Goal: Transaction & Acquisition: Purchase product/service

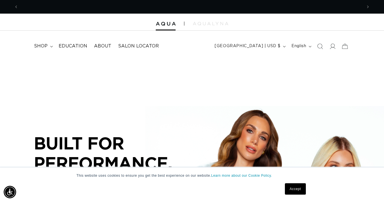
scroll to position [0, 688]
click at [47, 46] on summary "shop" at bounding box center [43, 46] width 25 height 13
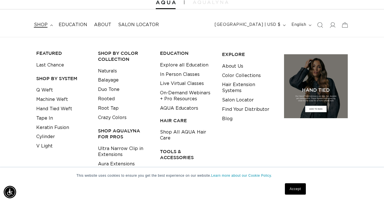
scroll to position [0, 344]
click at [41, 91] on link "Q Weft" at bounding box center [44, 89] width 17 height 9
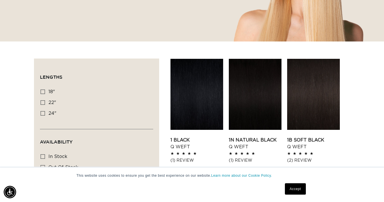
scroll to position [0, 688]
click at [202, 136] on link "1 Black Q Weft" at bounding box center [197, 143] width 53 height 14
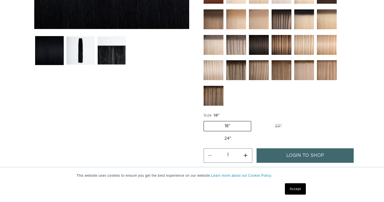
scroll to position [213, 0]
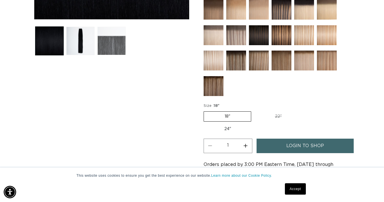
click at [109, 44] on button "Load image 3 in gallery view" at bounding box center [112, 41] width 28 height 28
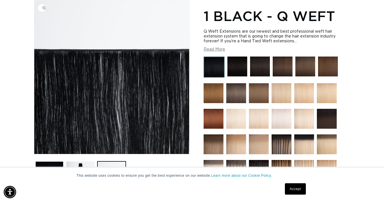
scroll to position [0, 688]
click at [210, 49] on button "Read More" at bounding box center [215, 49] width 22 height 5
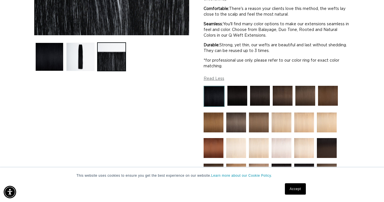
scroll to position [141, 0]
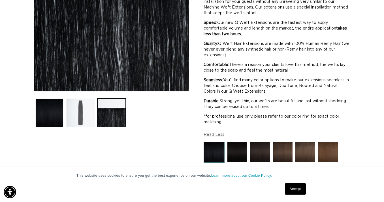
click at [89, 112] on button "Load image 2 in gallery view" at bounding box center [80, 112] width 28 height 28
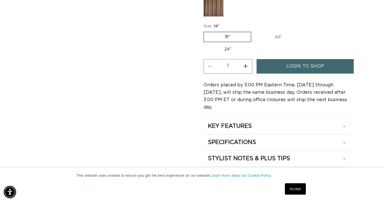
scroll to position [0, 0]
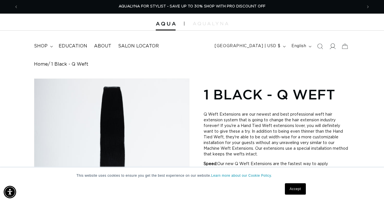
click at [333, 46] on icon at bounding box center [333, 46] width 6 height 6
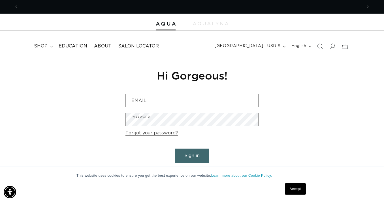
scroll to position [0, 688]
click at [69, 44] on span "Education" at bounding box center [73, 46] width 29 height 6
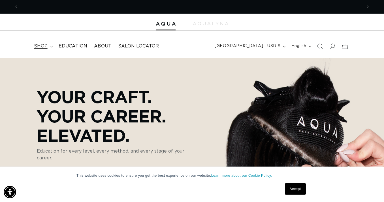
scroll to position [0, 344]
click at [47, 45] on span "shop" at bounding box center [41, 46] width 14 height 6
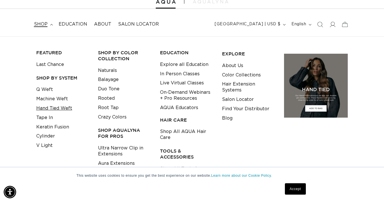
scroll to position [0, 688]
click at [54, 98] on link "Machine Weft" at bounding box center [52, 98] width 32 height 9
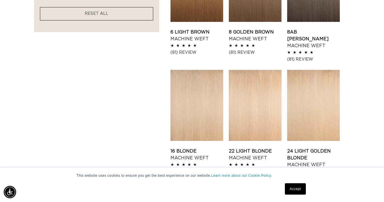
scroll to position [457, 0]
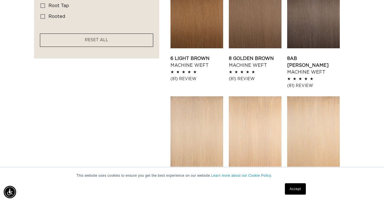
click at [242, 174] on link "22 Light Blonde Machine Weft" at bounding box center [255, 181] width 53 height 14
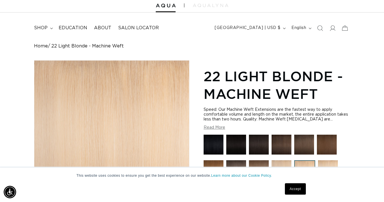
scroll to position [0, 344]
click at [221, 128] on button "Read More" at bounding box center [215, 127] width 22 height 5
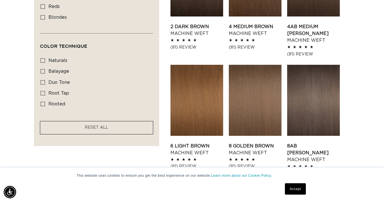
scroll to position [368, 0]
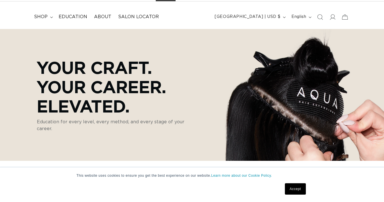
scroll to position [29, 0]
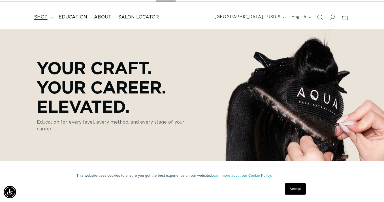
click at [50, 19] on summary "shop" at bounding box center [43, 17] width 25 height 13
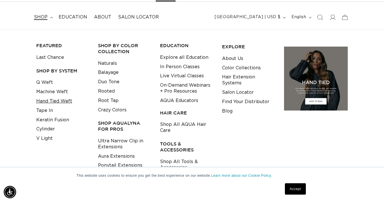
scroll to position [0, 344]
click at [44, 102] on link "Hand Tied Weft" at bounding box center [54, 100] width 36 height 9
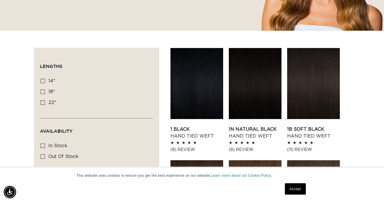
scroll to position [156, 0]
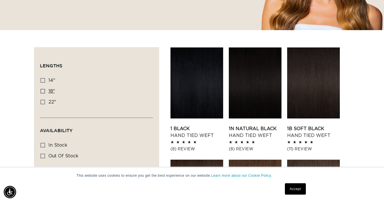
click at [45, 92] on icon at bounding box center [43, 91] width 5 height 5
click at [45, 92] on input "18" 18" (35 products)" at bounding box center [43, 91] width 5 height 5
checkbox input "true"
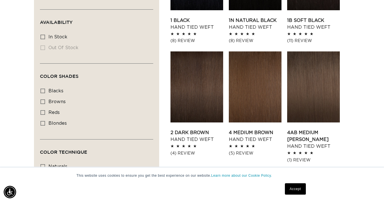
scroll to position [267, 0]
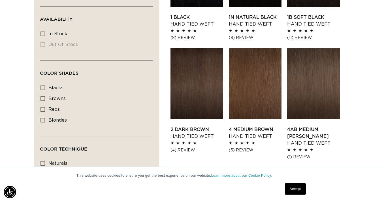
click at [52, 118] on span "blondes" at bounding box center [57, 120] width 18 height 5
click at [45, 118] on input "blondes blondes (23 products)" at bounding box center [43, 120] width 5 height 5
checkbox input "true"
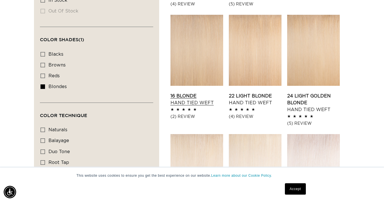
scroll to position [0, 344]
click at [209, 92] on link "16 Blonde Hand Tied Weft" at bounding box center [197, 99] width 53 height 14
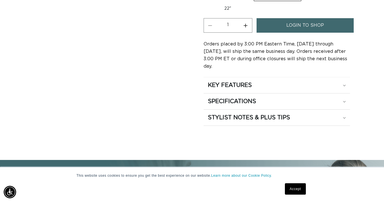
scroll to position [326, 0]
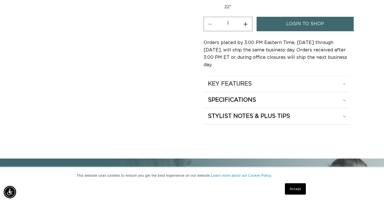
click at [345, 80] on div "KEY FEATURES" at bounding box center [277, 83] width 138 height 7
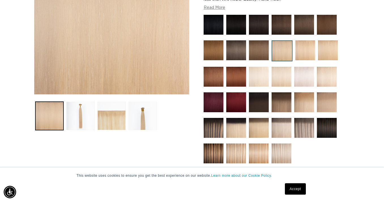
scroll to position [135, 0]
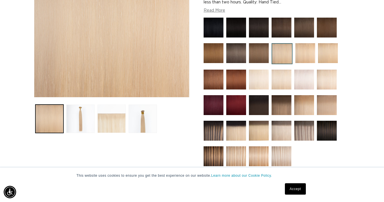
click at [109, 117] on button "Load image 3 in gallery view" at bounding box center [112, 118] width 28 height 28
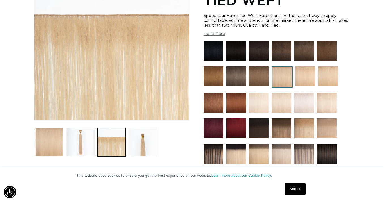
scroll to position [113, 0]
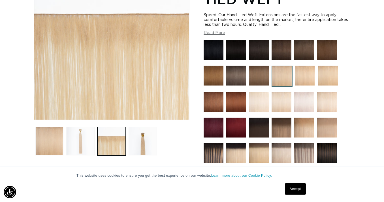
click at [79, 137] on button "Load image 2 in gallery view" at bounding box center [80, 141] width 28 height 28
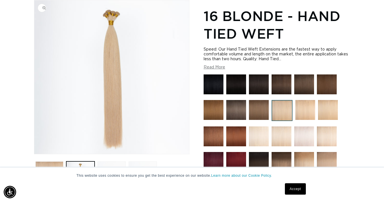
scroll to position [0, 0]
click at [222, 68] on button "Read More" at bounding box center [215, 67] width 22 height 5
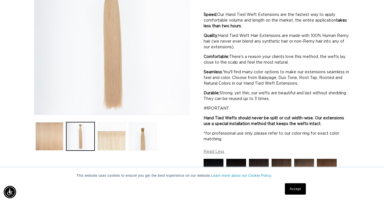
click at [113, 134] on button "Load image 3 in gallery view" at bounding box center [112, 136] width 28 height 28
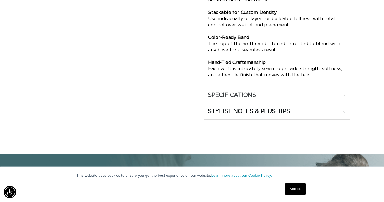
click at [215, 91] on h2 "SPECIFICATIONS" at bounding box center [232, 94] width 48 height 7
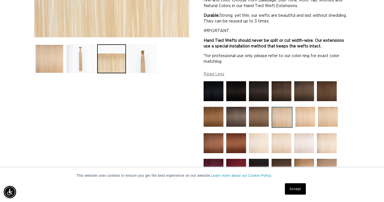
scroll to position [0, 688]
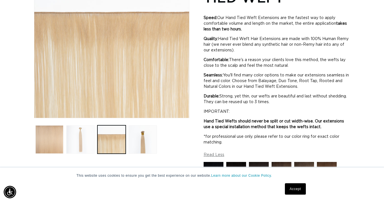
click at [85, 143] on button "Load image 2 in gallery view" at bounding box center [80, 139] width 28 height 28
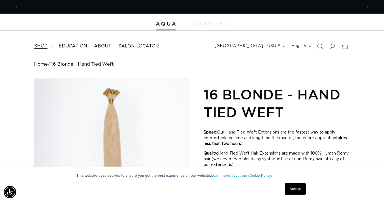
scroll to position [0, 344]
click at [51, 46] on icon at bounding box center [51, 47] width 3 height 2
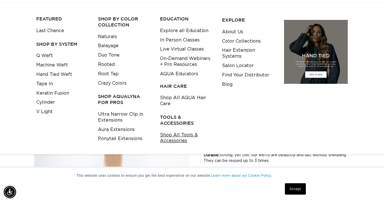
scroll to position [0, 0]
click at [179, 136] on link "Shop All Tools & Accessories" at bounding box center [186, 137] width 53 height 15
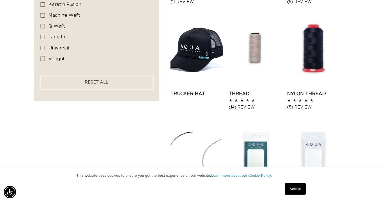
scroll to position [0, 688]
click at [303, 96] on link "Nylon Thread" at bounding box center [314, 93] width 53 height 7
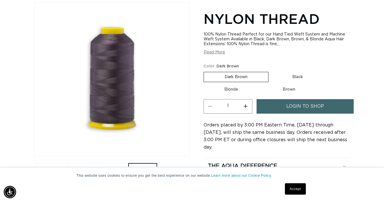
scroll to position [0, 344]
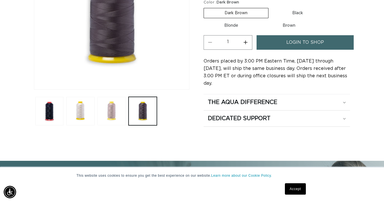
click at [115, 114] on button "Load image 3 in gallery view" at bounding box center [112, 111] width 28 height 28
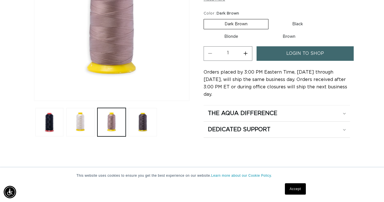
scroll to position [133, 0]
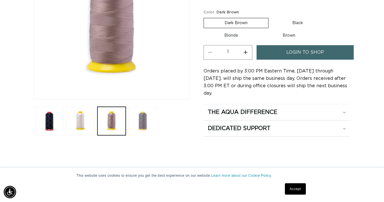
click at [147, 121] on button "Load image 4 in gallery view" at bounding box center [143, 121] width 28 height 28
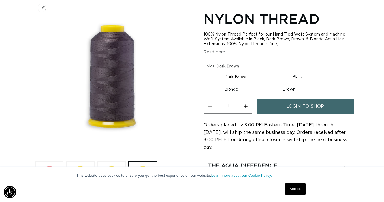
scroll to position [0, 0]
click at [287, 89] on label "Brown Variant sold out or unavailable" at bounding box center [289, 89] width 54 height 10
click at [262, 84] on input "Brown Variant sold out or unavailable" at bounding box center [262, 83] width 0 height 0
radio input "true"
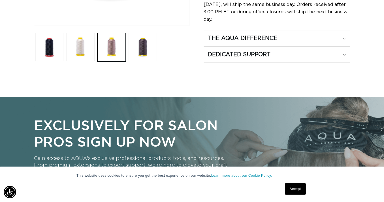
scroll to position [207, 0]
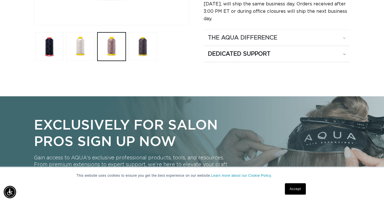
click at [308, 37] on div "The Aqua Difference" at bounding box center [277, 37] width 138 height 7
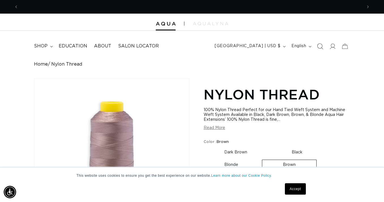
scroll to position [0, 688]
click at [48, 47] on summary "shop" at bounding box center [43, 46] width 25 height 13
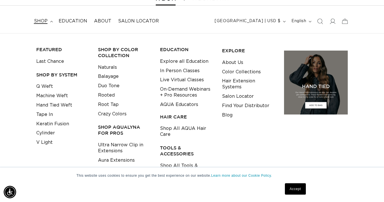
scroll to position [0, 344]
click at [54, 122] on link "Keratin Fusion" at bounding box center [52, 123] width 33 height 9
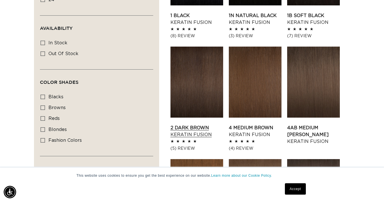
scroll to position [0, 344]
click at [191, 124] on link "2 Dark Brown Keratin Fusion" at bounding box center [197, 131] width 53 height 14
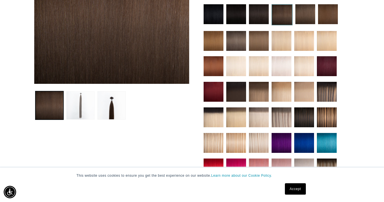
scroll to position [0, 344]
click at [89, 109] on button "Load image 2 in gallery view" at bounding box center [80, 105] width 28 height 28
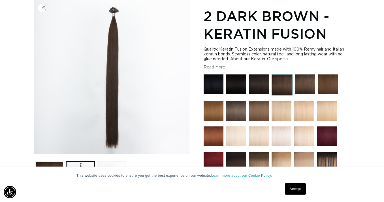
scroll to position [0, 688]
click at [216, 68] on button "Read More" at bounding box center [215, 67] width 22 height 5
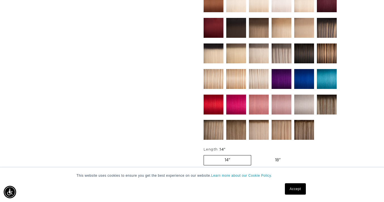
scroll to position [0, 344]
click at [324, 78] on img at bounding box center [327, 79] width 20 height 20
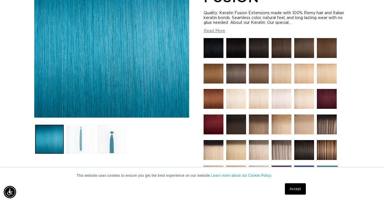
click at [83, 130] on button "Load image 2 in gallery view" at bounding box center [80, 139] width 28 height 28
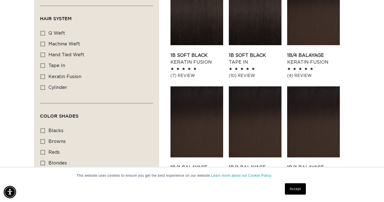
scroll to position [453, 0]
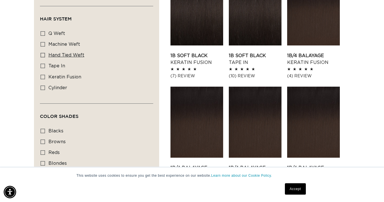
click at [70, 51] on label "hand tied weft hand tied weft (40 products)" at bounding box center [95, 55] width 109 height 11
click at [45, 53] on input "hand tied weft hand tied weft (40 products)" at bounding box center [43, 55] width 5 height 5
checkbox input "true"
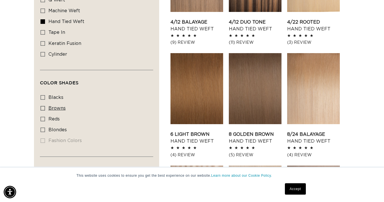
scroll to position [0, 344]
click at [49, 128] on span "blondes" at bounding box center [57, 129] width 18 height 5
click at [45, 128] on input "blondes blondes (28 products)" at bounding box center [43, 129] width 5 height 5
checkbox input "true"
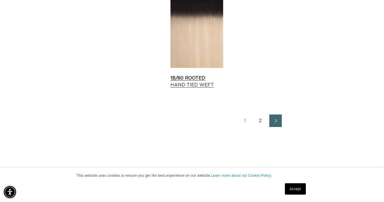
click at [214, 75] on link "1B/60 Rooted Hand Tied Weft" at bounding box center [197, 82] width 53 height 14
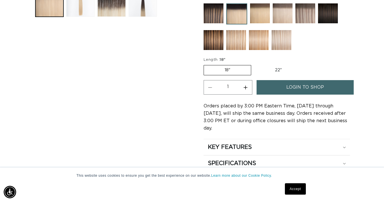
scroll to position [0, 344]
click at [290, 88] on span "login to shop" at bounding box center [306, 87] width 38 height 14
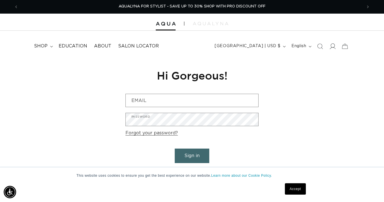
click at [332, 46] on icon at bounding box center [333, 46] width 6 height 6
click at [103, 44] on span "About" at bounding box center [102, 46] width 17 height 6
